Goal: Information Seeking & Learning: Learn about a topic

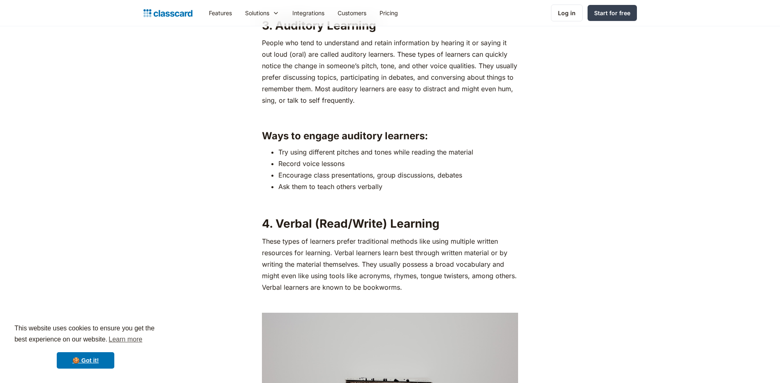
scroll to position [1562, 0]
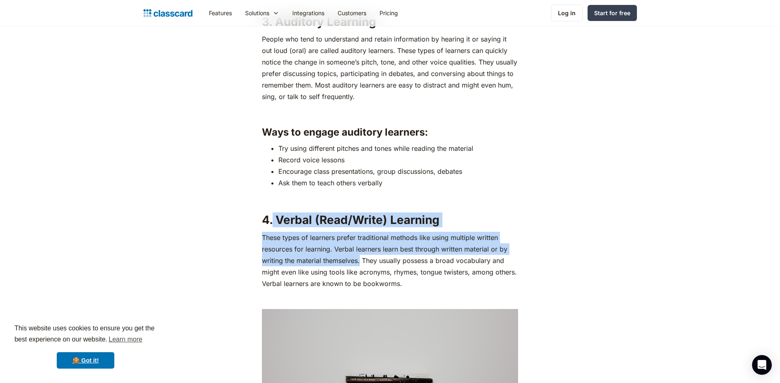
drag, startPoint x: 360, startPoint y: 262, endPoint x: 274, endPoint y: 220, distance: 95.8
drag, startPoint x: 274, startPoint y: 220, endPoint x: 304, endPoint y: 238, distance: 34.7
copy div "Verbal (Read/Write) Learning These types of learners prefer traditional methods…"
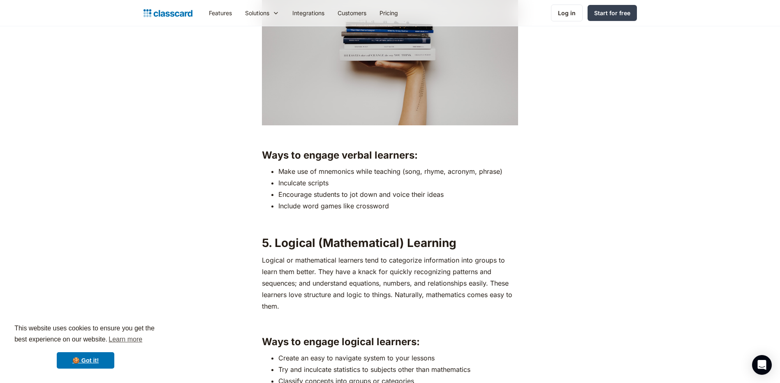
scroll to position [1932, 0]
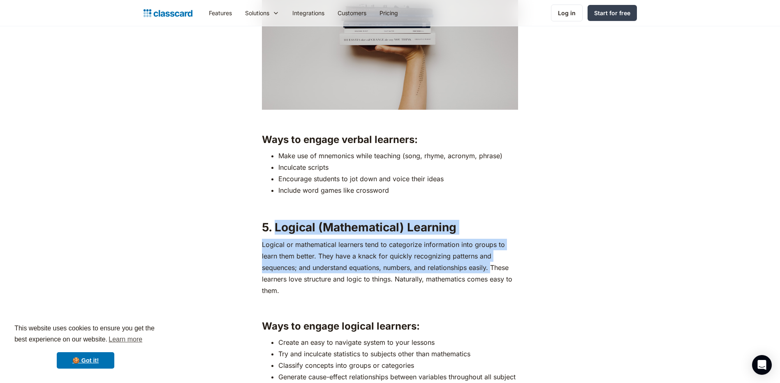
drag, startPoint x: 491, startPoint y: 268, endPoint x: 278, endPoint y: 229, distance: 216.9
click at [278, 229] on div "If you have been a part of the education sector, you probably already know how …" at bounding box center [390, 294] width 256 height 3383
drag, startPoint x: 278, startPoint y: 229, endPoint x: 317, endPoint y: 247, distance: 42.8
copy div "Logical (Mathematical) Learning Logical or mathematical learners tend to catego…"
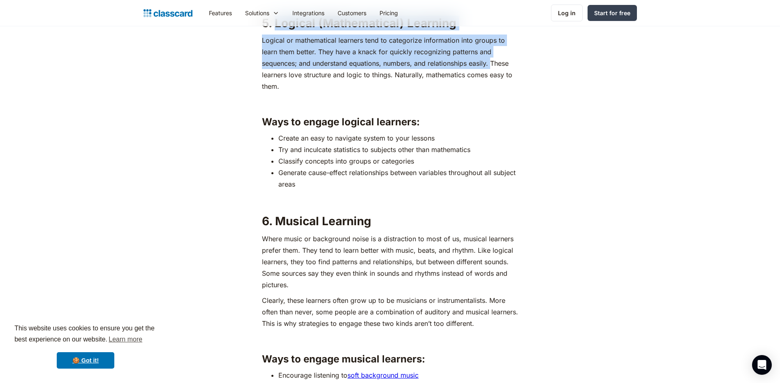
scroll to position [2137, 0]
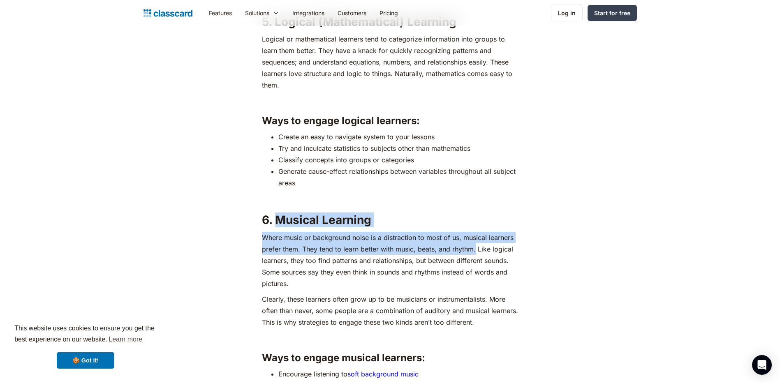
drag, startPoint x: 476, startPoint y: 250, endPoint x: 280, endPoint y: 218, distance: 198.9
click at [280, 218] on div "If you have been a part of the education sector, you probably already know how …" at bounding box center [390, 89] width 256 height 3383
drag, startPoint x: 280, startPoint y: 218, endPoint x: 317, endPoint y: 244, distance: 45.2
copy div "Musical Learning Where music or background noise is a distraction to most of us…"
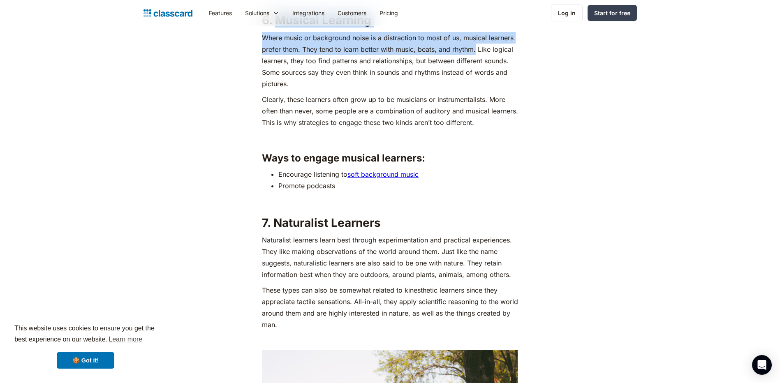
scroll to position [2343, 0]
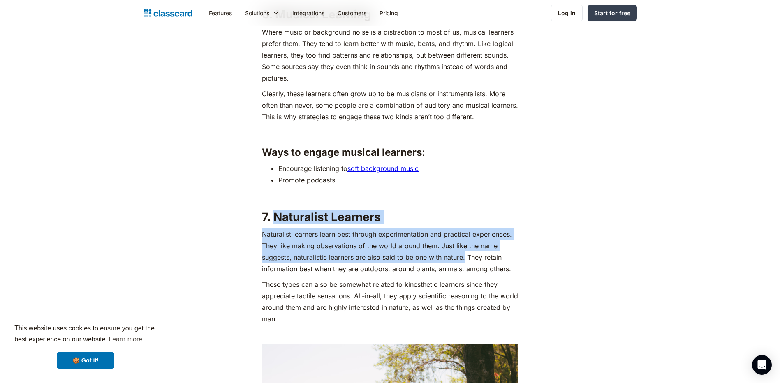
drag, startPoint x: 465, startPoint y: 257, endPoint x: 280, endPoint y: 219, distance: 188.6
drag, startPoint x: 280, startPoint y: 219, endPoint x: 326, endPoint y: 243, distance: 52.2
copy div "aturalist Learners Naturalist learners learn best through experimentation and p…"
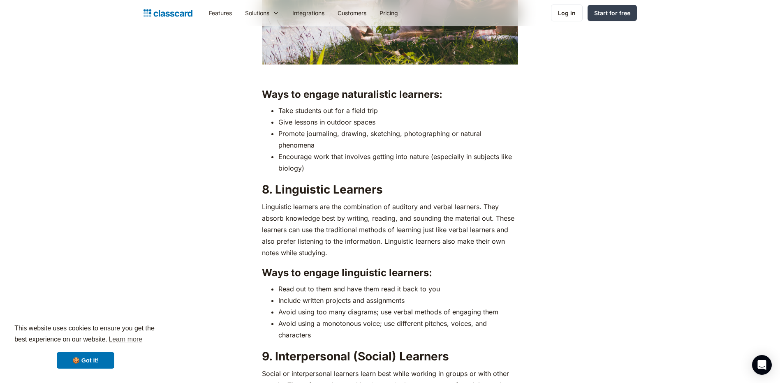
scroll to position [2795, 0]
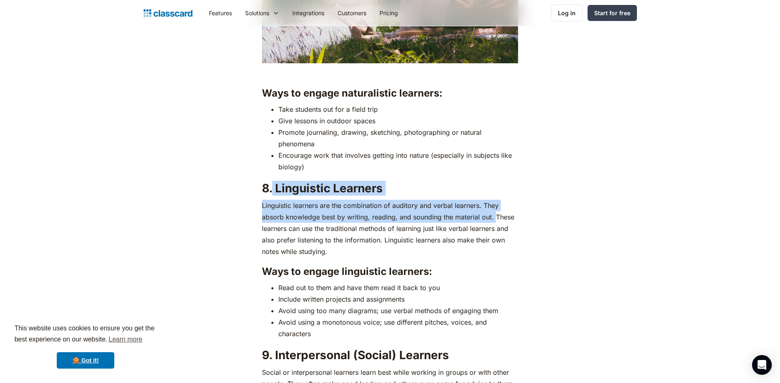
drag, startPoint x: 494, startPoint y: 217, endPoint x: 275, endPoint y: 185, distance: 221.1
drag, startPoint x: 275, startPoint y: 185, endPoint x: 312, endPoint y: 208, distance: 43.7
copy div "Linguistic Learners Linguistic learners are the combination of auditory and ver…"
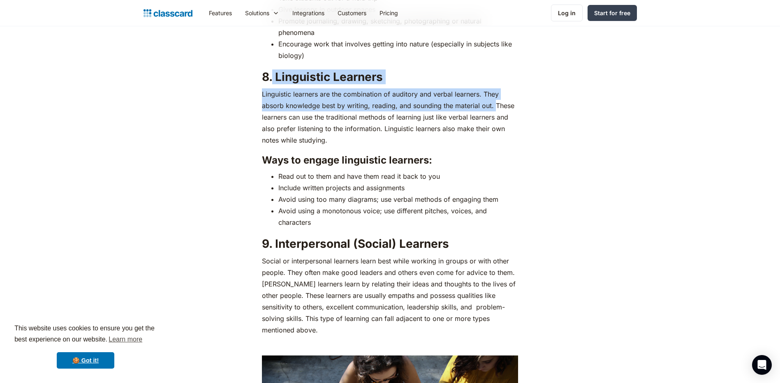
scroll to position [2918, 0]
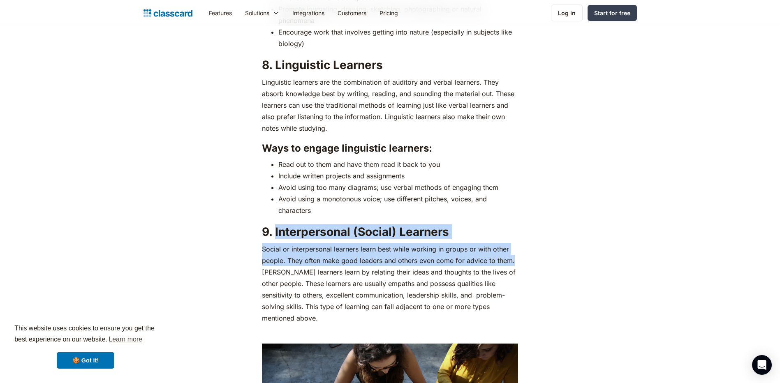
drag, startPoint x: 514, startPoint y: 261, endPoint x: 279, endPoint y: 234, distance: 236.7
drag, startPoint x: 279, startPoint y: 234, endPoint x: 335, endPoint y: 254, distance: 59.6
copy div "Interpersonal (Social) Learners Social or interpersonal learners learn best whi…"
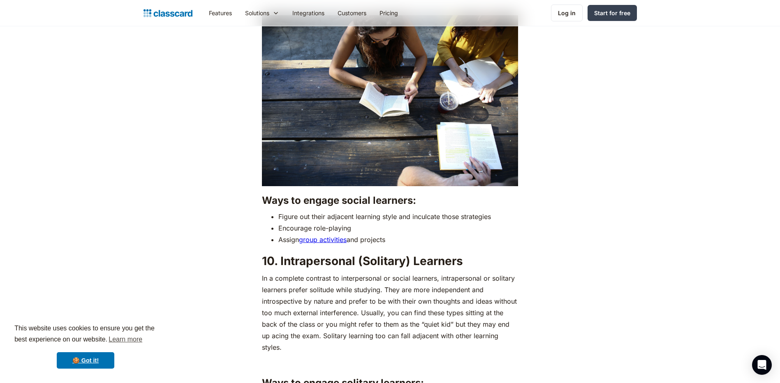
scroll to position [3247, 0]
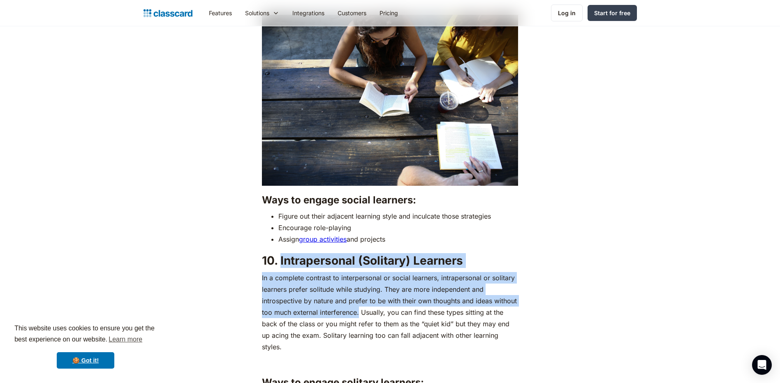
drag, startPoint x: 360, startPoint y: 301, endPoint x: 291, endPoint y: 251, distance: 85.3
drag, startPoint x: 291, startPoint y: 251, endPoint x: 311, endPoint y: 273, distance: 29.7
copy div "trapersonal (Solitary) Learners In a complete contrast to interpersonal or soci…"
